Goal: Task Accomplishment & Management: Manage account settings

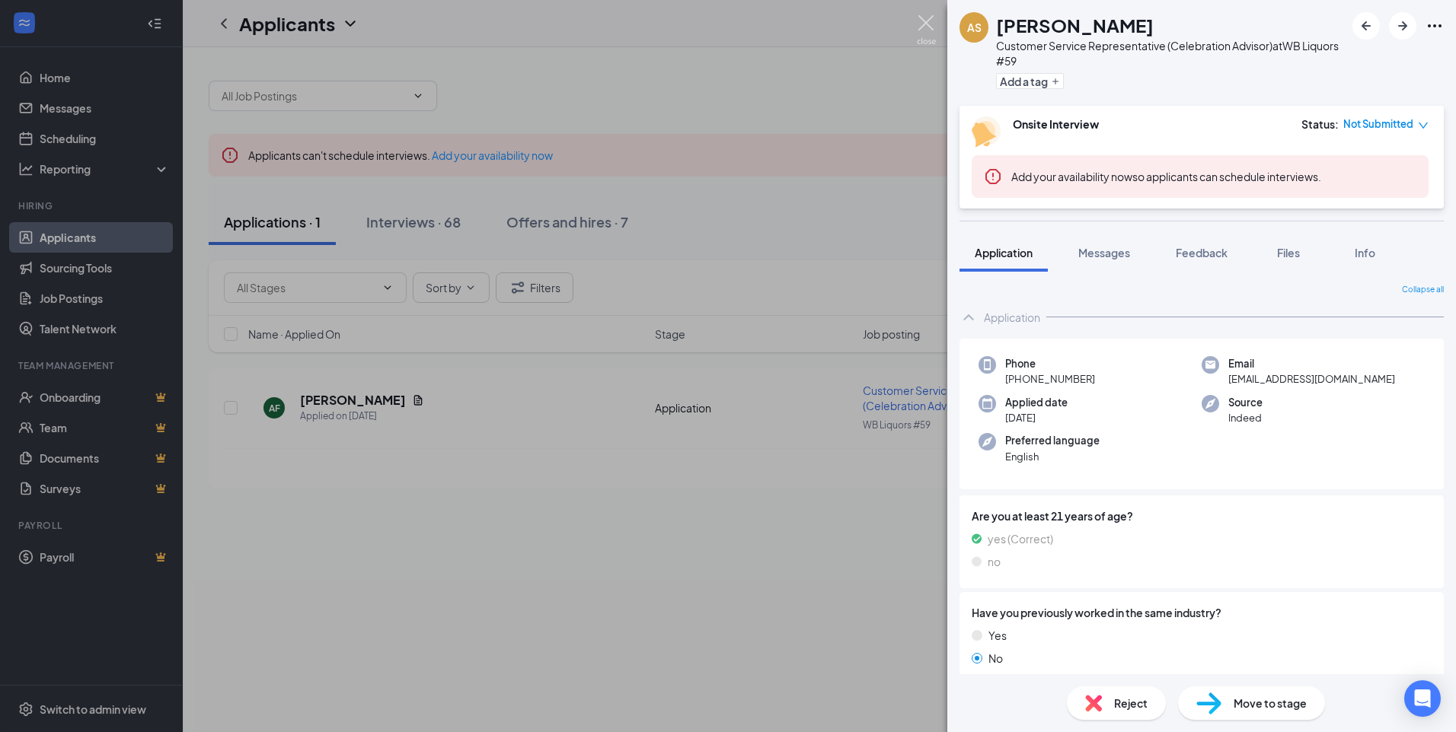
click at [722, 19] on img at bounding box center [926, 30] width 19 height 30
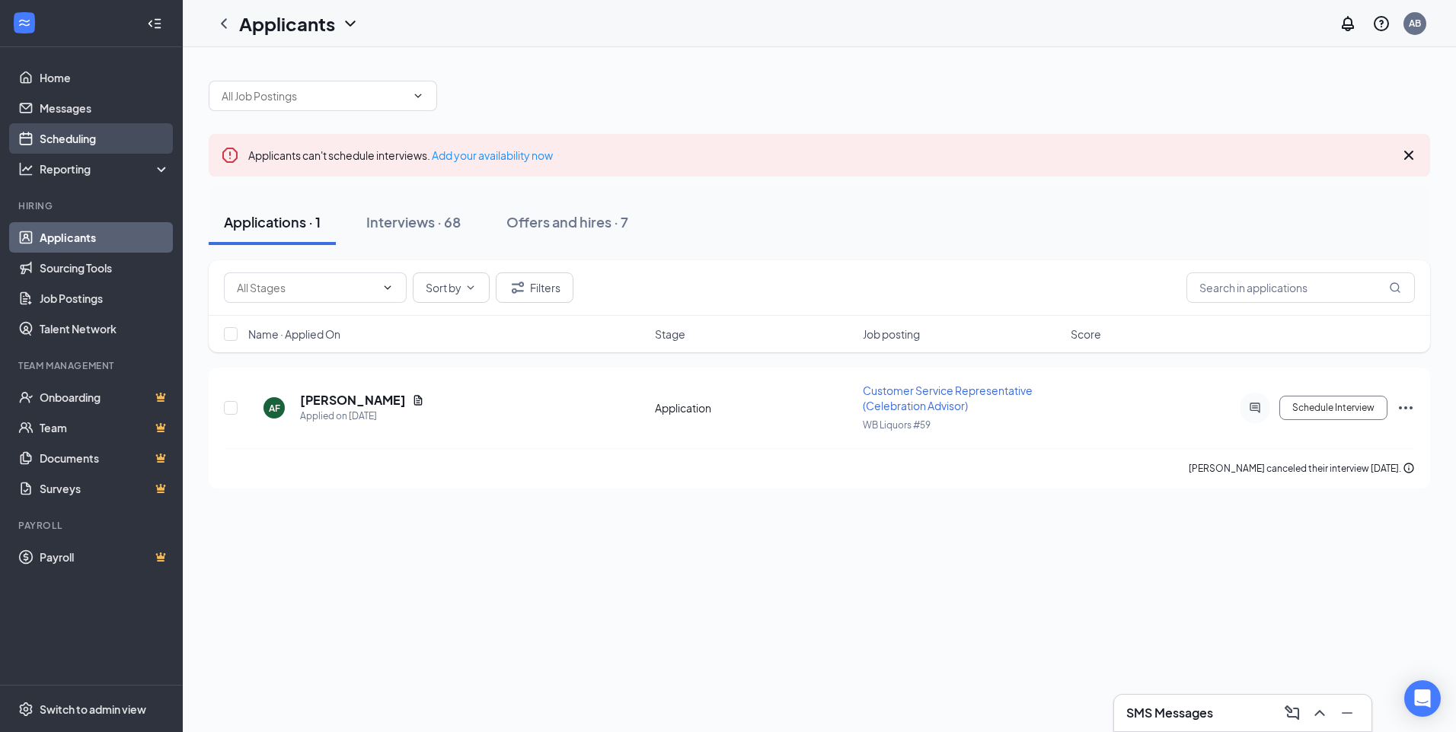
click at [96, 138] on link "Scheduling" at bounding box center [105, 138] width 130 height 30
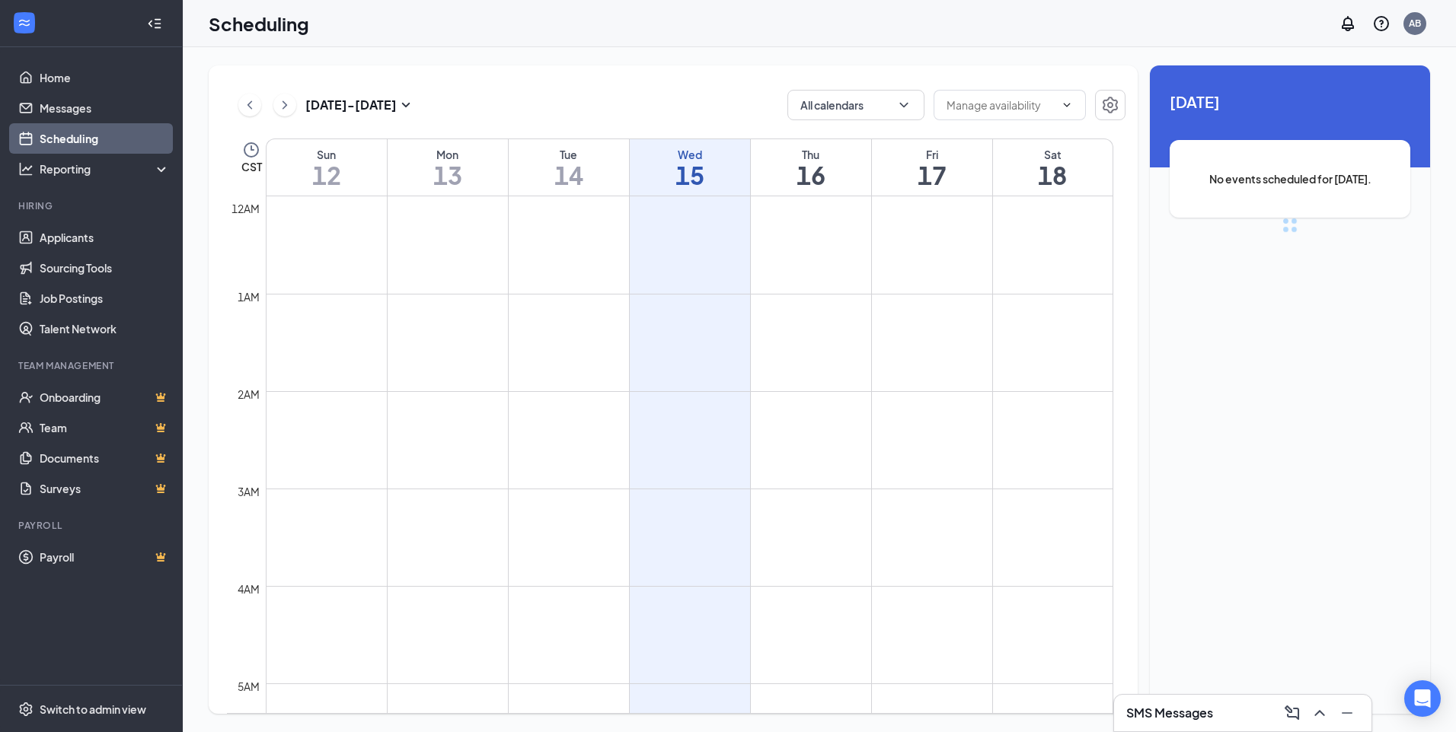
scroll to position [748, 0]
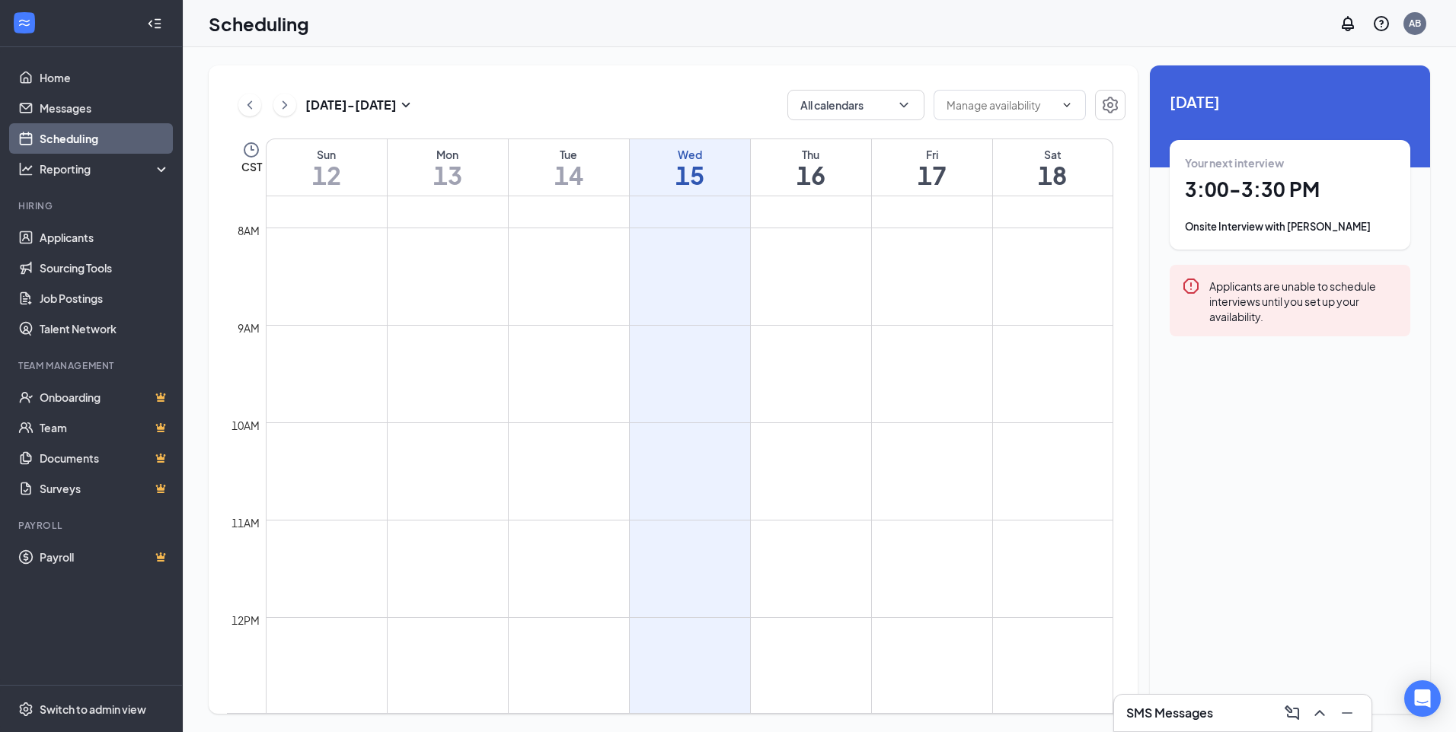
click at [722, 201] on h1 "3:00 - 3:30 PM" at bounding box center [1290, 190] width 210 height 26
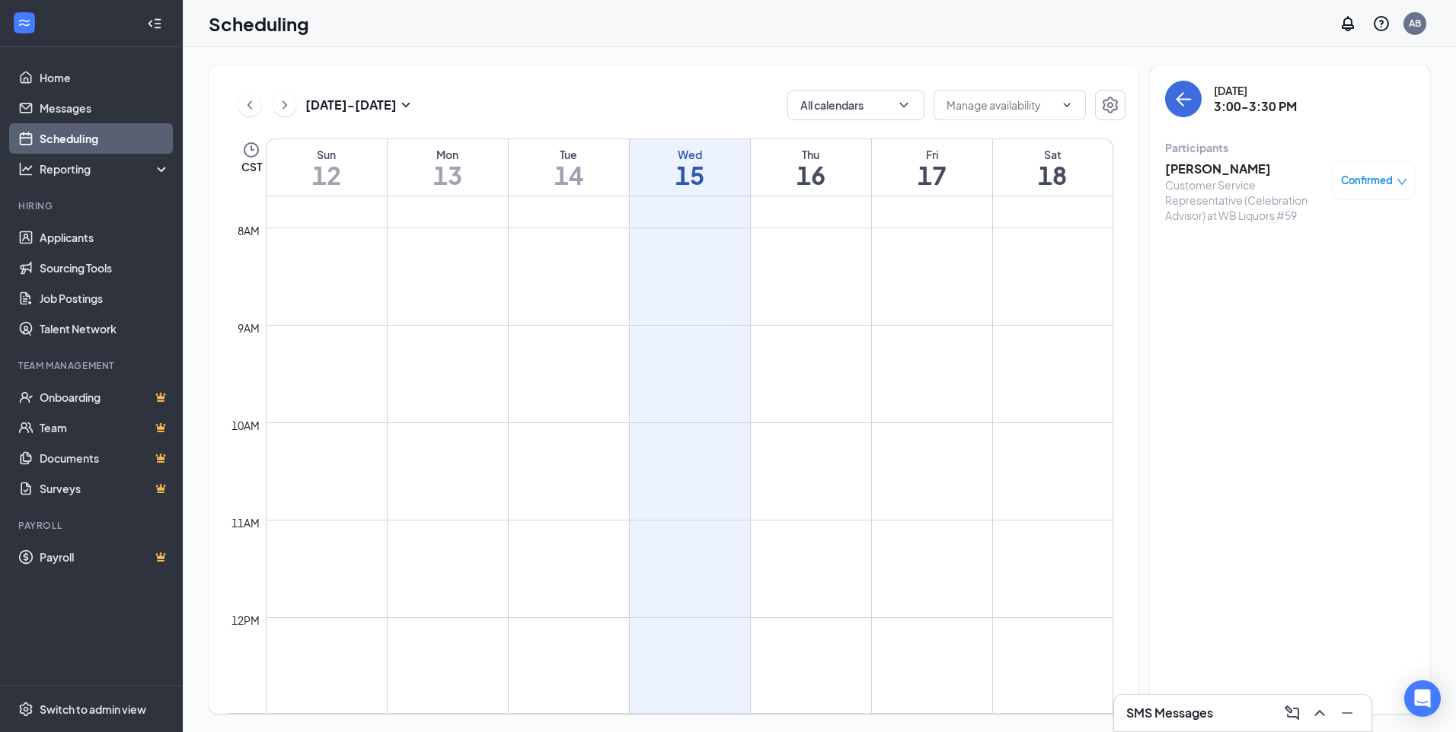
click at [722, 167] on h3 "[PERSON_NAME]" at bounding box center [1245, 169] width 160 height 17
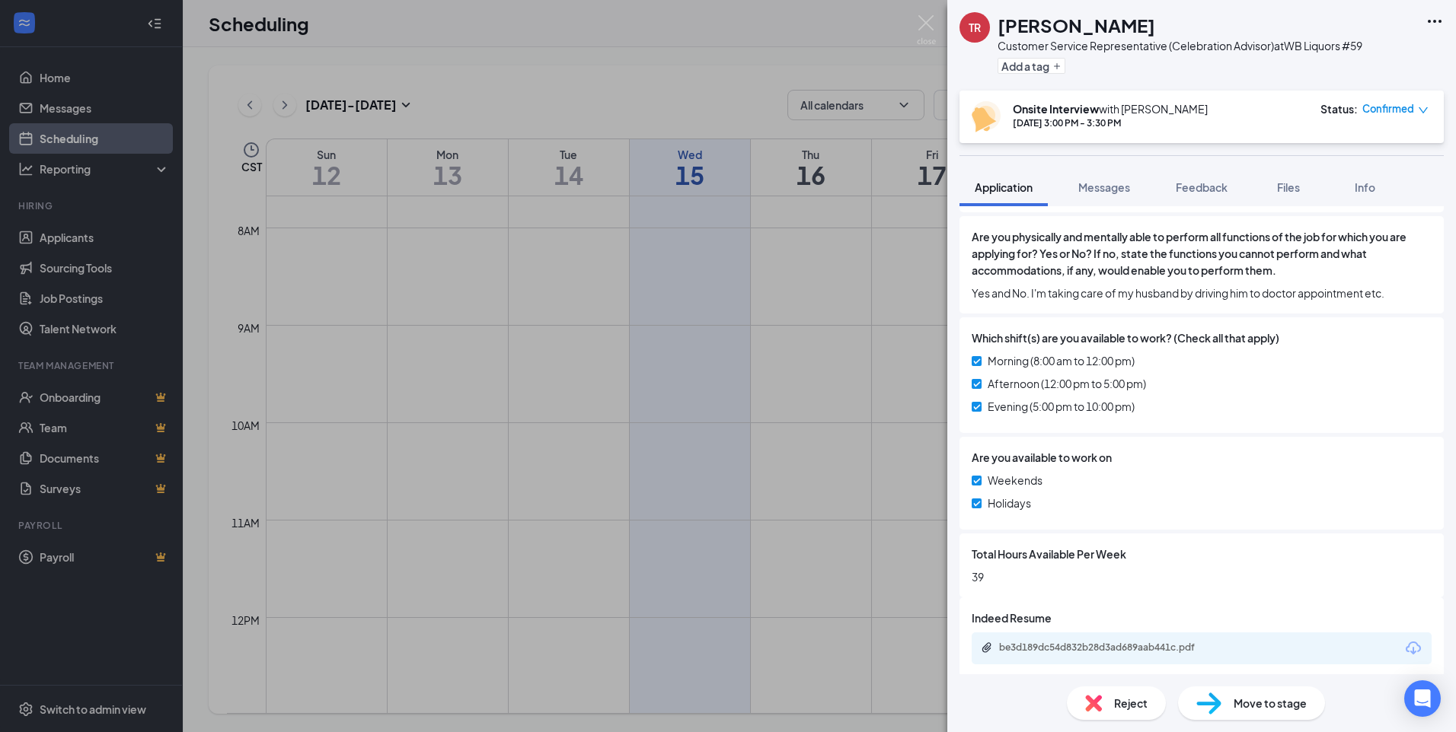
scroll to position [632, 0]
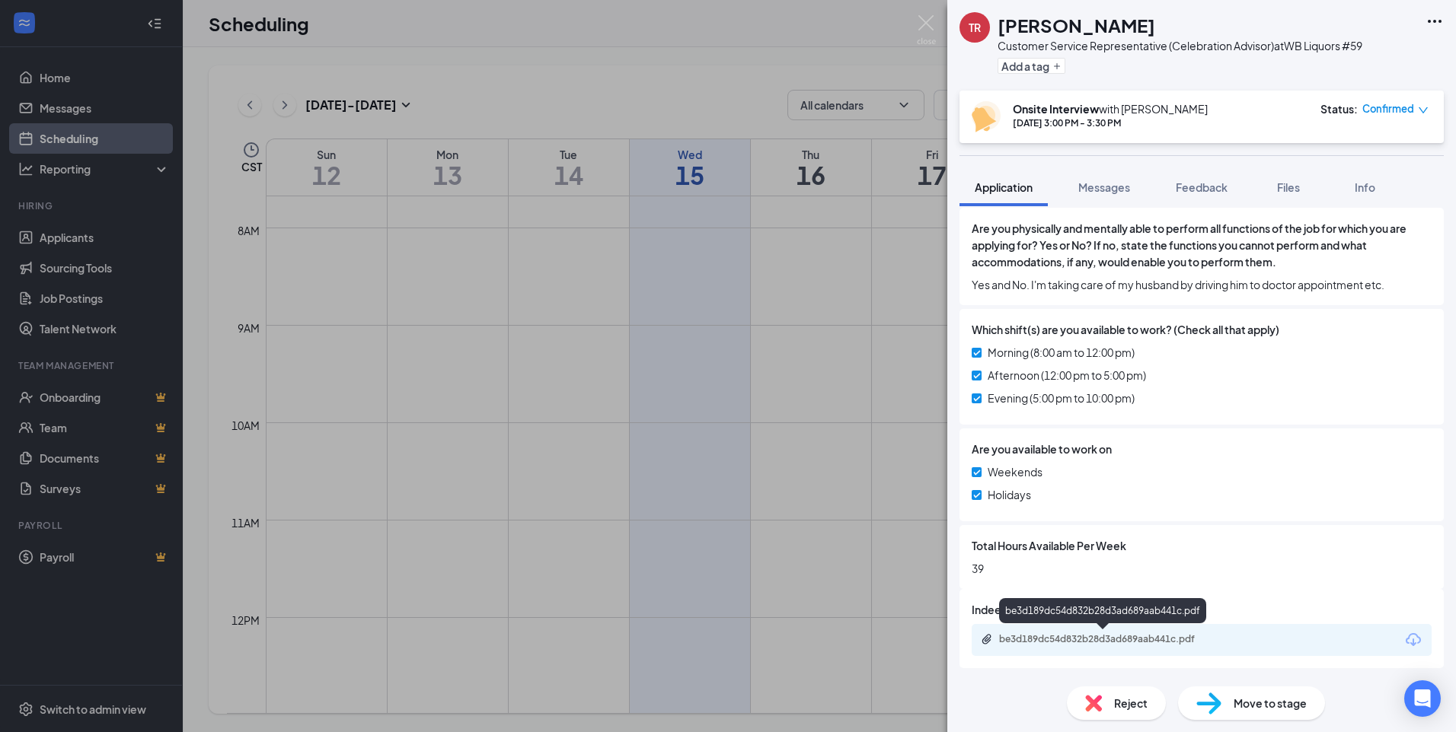
click at [722, 638] on div "be3d189dc54d832b28d3ad689aab441c.pdf" at bounding box center [1105, 639] width 213 height 12
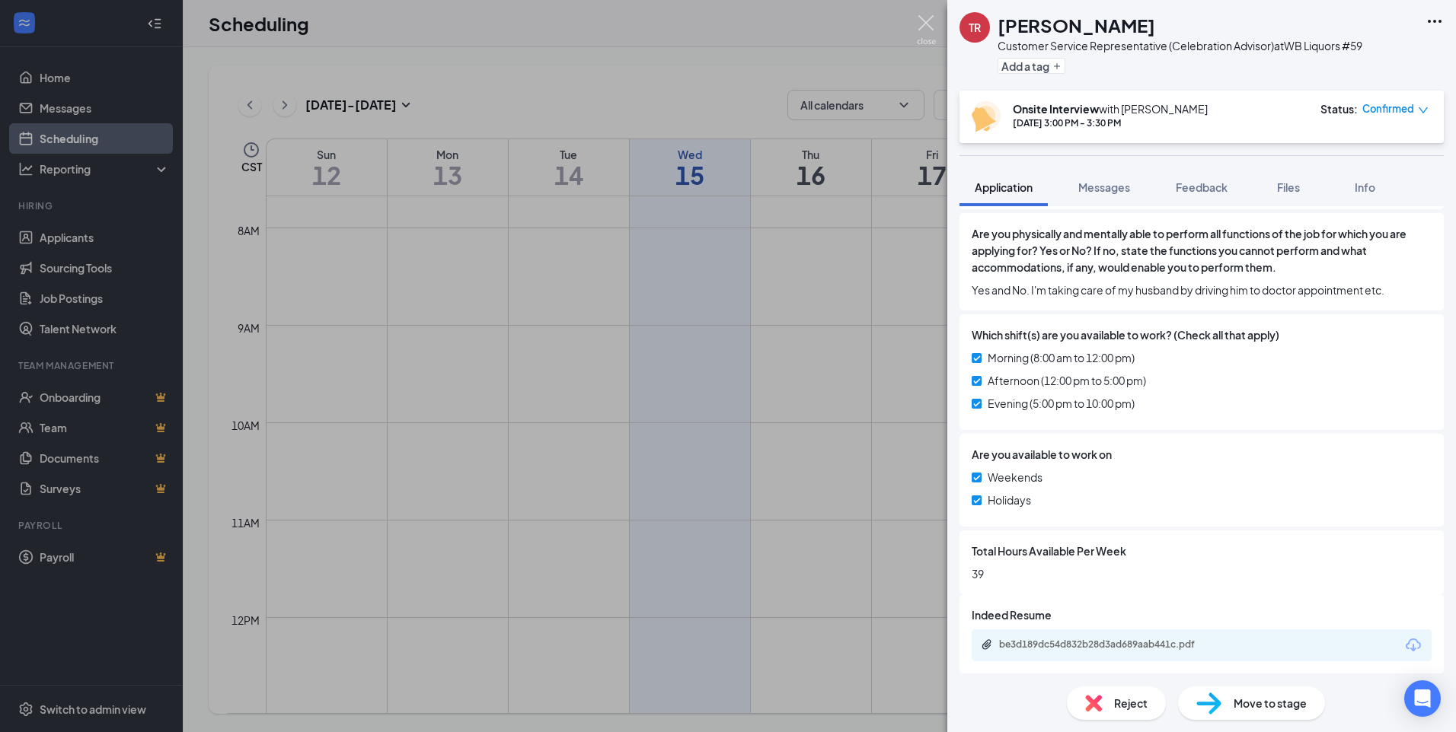
click at [722, 25] on img at bounding box center [926, 30] width 19 height 30
